Goal: Information Seeking & Learning: Check status

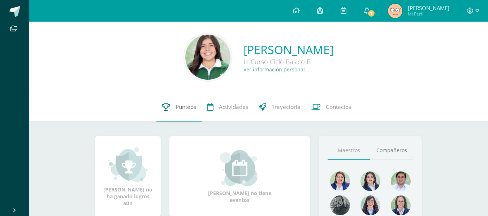
click at [194, 107] on span "Punteos" at bounding box center [185, 107] width 21 height 8
click at [188, 110] on span "Punteos" at bounding box center [185, 107] width 21 height 8
click at [175, 108] on span "Punteos" at bounding box center [185, 107] width 21 height 8
click at [317, 97] on link "Contactos" at bounding box center [331, 107] width 51 height 29
click at [186, 107] on span "Punteos" at bounding box center [185, 107] width 21 height 8
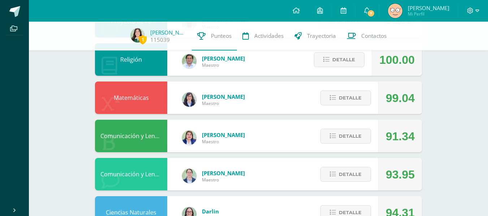
scroll to position [262, 0]
click at [365, 137] on button "Detalle" at bounding box center [345, 136] width 51 height 15
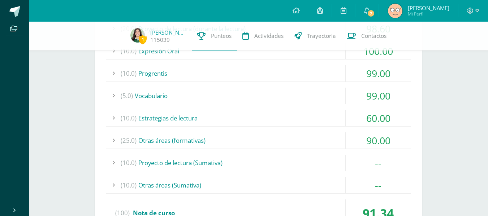
scroll to position [435, 0]
click at [266, 129] on div "(20.0) Proyecto de lectura (durante la lectura) 98.60 Actividad No. 1 95.00" at bounding box center [258, 125] width 305 height 213
click at [261, 117] on div "(10.0) Estrategias de lectura" at bounding box center [258, 117] width 304 height 16
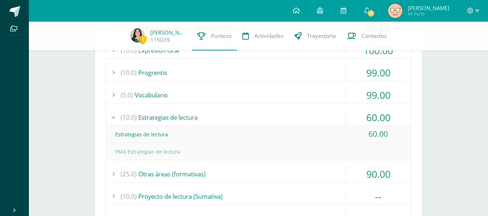
click at [261, 120] on div "(10.0) Estrategias de lectura" at bounding box center [258, 117] width 304 height 16
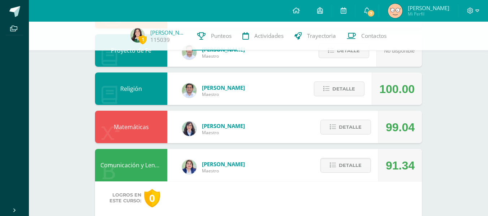
scroll to position [229, 0]
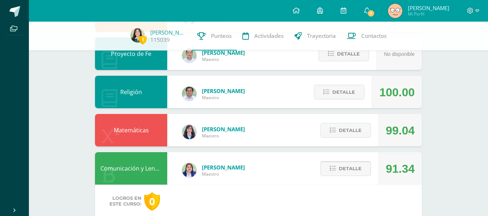
click at [343, 172] on span "Detalle" at bounding box center [350, 168] width 23 height 13
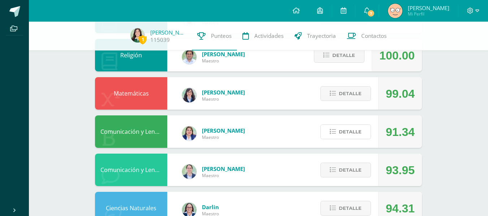
scroll to position [266, 0]
click at [340, 128] on span "Detalle" at bounding box center [350, 132] width 23 height 13
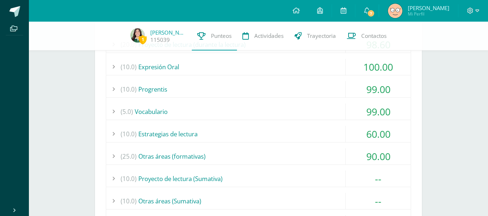
scroll to position [419, 0]
click at [308, 157] on div "(25.0) Otras áreas (formativas)" at bounding box center [258, 156] width 304 height 16
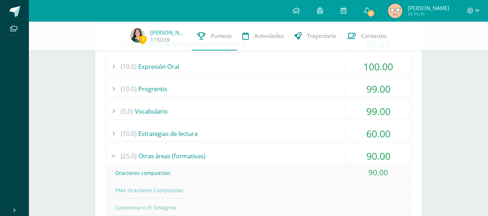
click at [308, 157] on div "(25.0) Otras áreas (formativas)" at bounding box center [258, 156] width 304 height 16
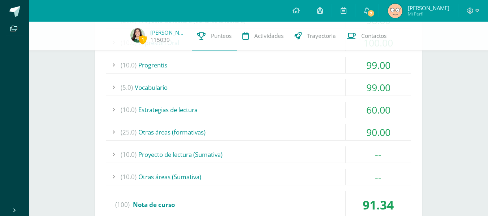
scroll to position [441, 0]
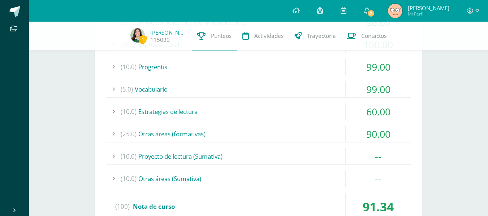
click at [295, 130] on div "(25.0) Otras áreas (formativas)" at bounding box center [258, 134] width 304 height 16
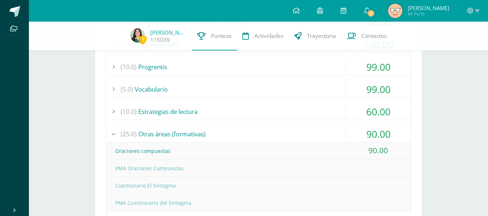
click at [295, 130] on div "(25.0) Otras áreas (formativas)" at bounding box center [258, 134] width 304 height 16
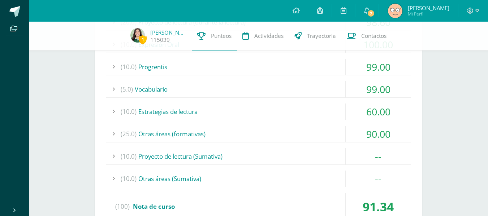
click at [291, 127] on div "(25.0) Otras áreas (formativas)" at bounding box center [258, 134] width 304 height 16
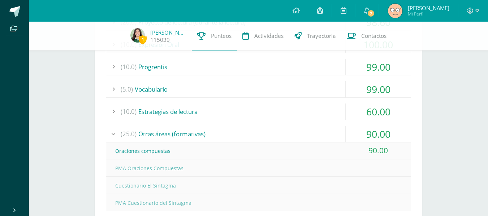
click at [291, 127] on div "(25.0) Otras áreas (formativas)" at bounding box center [258, 134] width 304 height 16
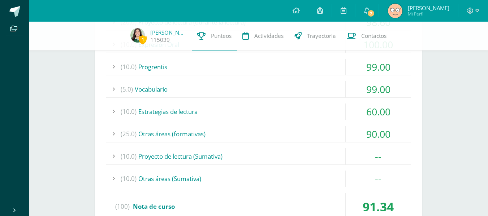
click at [269, 104] on div "(10.0) Estrategias de lectura" at bounding box center [258, 112] width 304 height 16
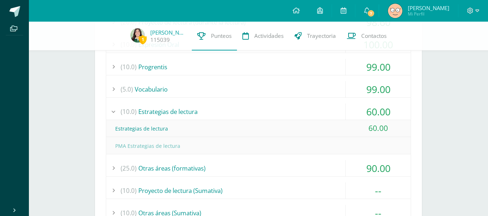
click at [269, 104] on div "(10.0) Estrategias de lectura" at bounding box center [258, 112] width 304 height 16
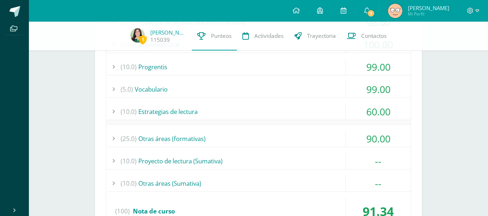
click at [256, 88] on div "(5.0) Vocabulario" at bounding box center [258, 89] width 304 height 16
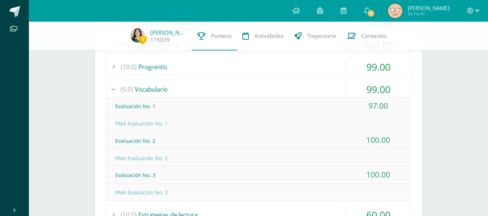
click at [256, 88] on div "(5.0) Vocabulario" at bounding box center [258, 89] width 304 height 16
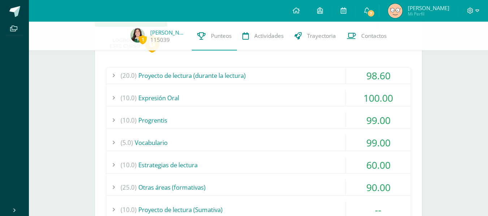
scroll to position [387, 0]
click at [315, 174] on div "(20.0) Proyecto de lectura (durante la lectura) 98.60 Actividad No. 1 95.00" at bounding box center [258, 174] width 305 height 213
click at [311, 185] on div "(25.0) Otras áreas (formativas)" at bounding box center [258, 188] width 304 height 16
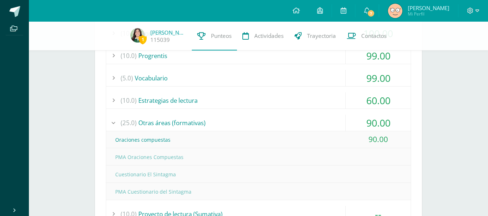
scroll to position [452, 0]
click at [219, 126] on div "(25.0) Otras áreas (formativas)" at bounding box center [258, 122] width 304 height 16
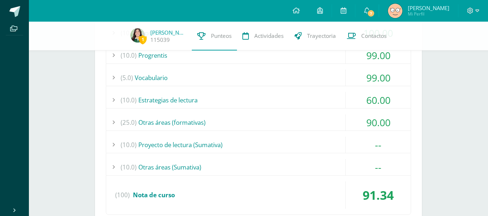
click at [219, 150] on div "(10.0) Proyecto de lectura (Sumativa)" at bounding box center [258, 145] width 304 height 16
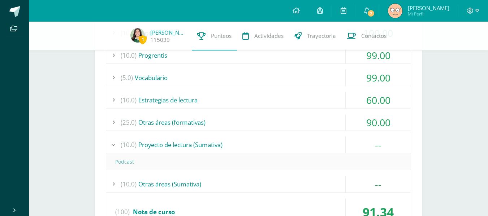
click at [219, 150] on div "(10.0) Proyecto de lectura (Sumativa)" at bounding box center [258, 145] width 304 height 16
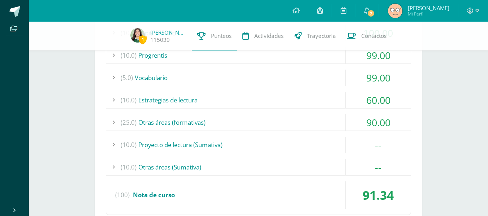
click at [217, 162] on div "(10.0) Otras áreas (Sumativa)" at bounding box center [258, 167] width 304 height 16
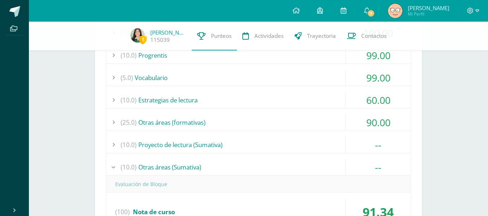
click at [217, 162] on div "(10.0) Otras áreas (Sumativa)" at bounding box center [258, 167] width 304 height 16
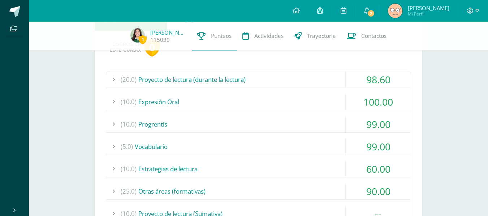
scroll to position [383, 0]
click at [206, 79] on div "(20.0) Proyecto de lectura (durante la lectura)" at bounding box center [258, 80] width 304 height 16
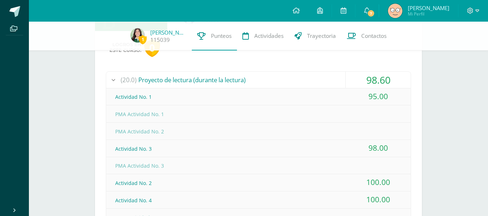
click at [206, 79] on div "(20.0) Proyecto de lectura (durante la lectura)" at bounding box center [258, 80] width 304 height 16
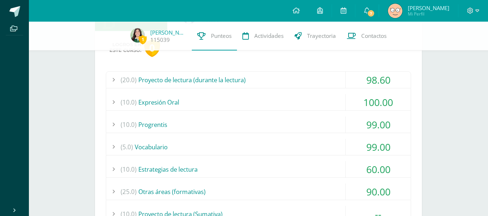
click at [210, 99] on div "(10.0) Expresión Oral" at bounding box center [258, 102] width 304 height 16
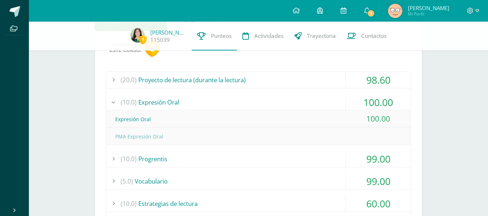
click at [210, 99] on div "(10.0) Expresión Oral" at bounding box center [258, 102] width 304 height 16
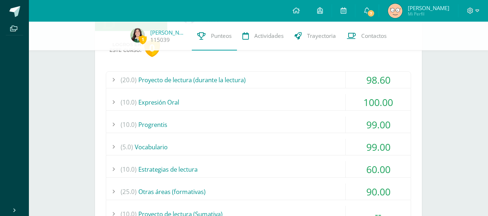
click at [214, 122] on div "(10.0) Progrentis" at bounding box center [258, 125] width 304 height 16
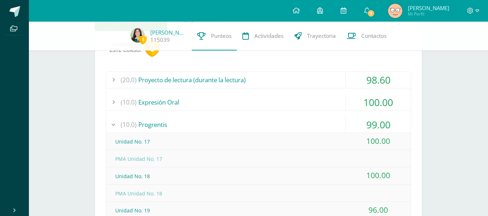
click at [214, 122] on div "(10.0) Progrentis" at bounding box center [258, 125] width 304 height 16
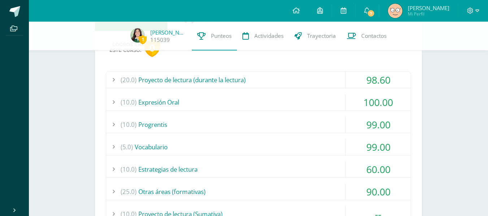
click at [214, 141] on div "(5.0) Vocabulario" at bounding box center [258, 147] width 304 height 16
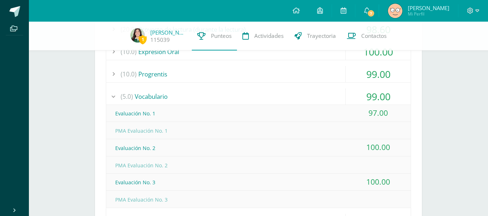
scroll to position [434, 0]
click at [169, 90] on div "(5.0) Vocabulario" at bounding box center [258, 96] width 304 height 16
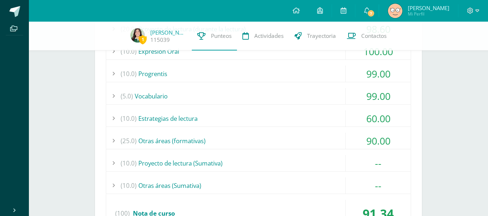
click at [177, 118] on div "(10.0) Estrategias de lectura" at bounding box center [258, 118] width 304 height 16
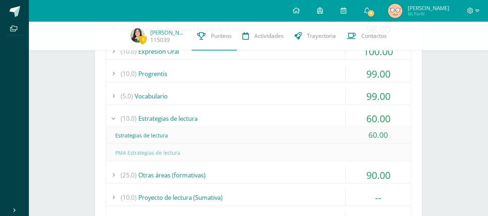
click at [177, 118] on div "(10.0) Estrategias de lectura" at bounding box center [258, 118] width 304 height 16
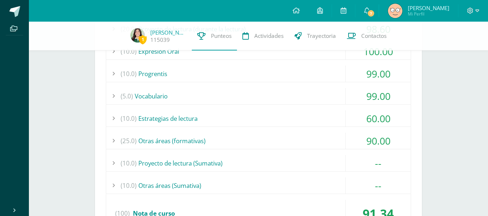
click at [186, 141] on div "(25.0) Otras áreas (formativas)" at bounding box center [258, 141] width 304 height 16
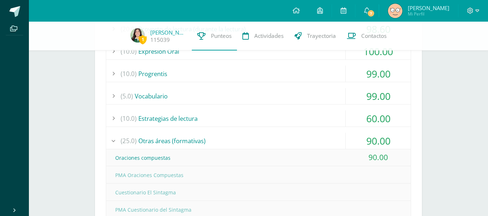
click at [186, 141] on div "(25.0) Otras áreas (formativas)" at bounding box center [258, 141] width 304 height 16
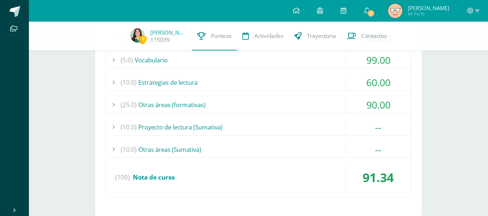
scroll to position [456, 0]
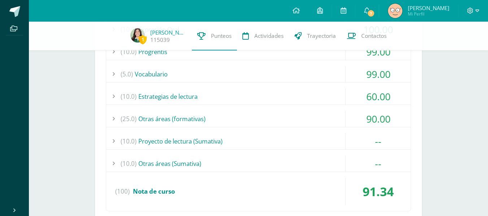
click at [240, 170] on div "(10.0) Otras áreas (Sumativa)" at bounding box center [258, 164] width 304 height 16
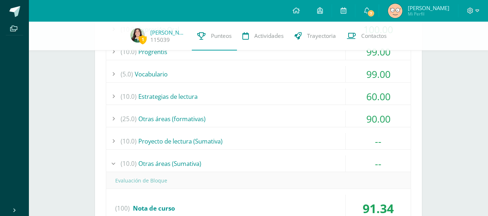
click at [240, 170] on div "(10.0) Otras áreas (Sumativa)" at bounding box center [258, 164] width 304 height 16
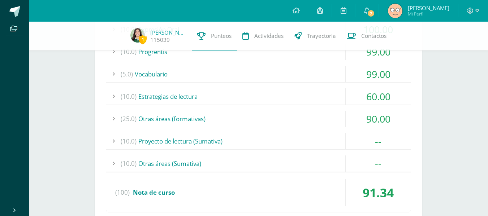
click at [237, 163] on div "(10.0) Otras áreas (Sumativa)" at bounding box center [258, 164] width 304 height 16
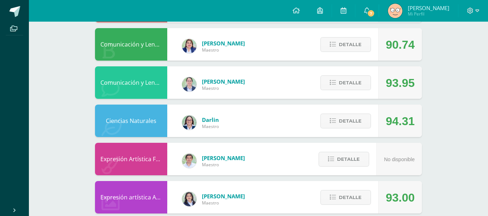
scroll to position [356, 0]
